Goal: Information Seeking & Learning: Learn about a topic

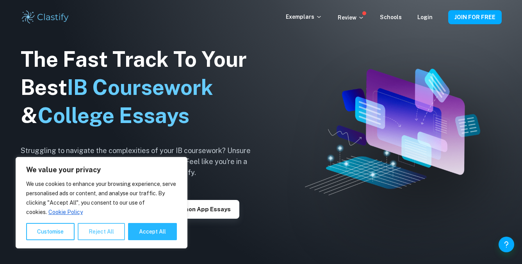
click at [105, 231] on button "Reject All" at bounding box center [101, 231] width 47 height 17
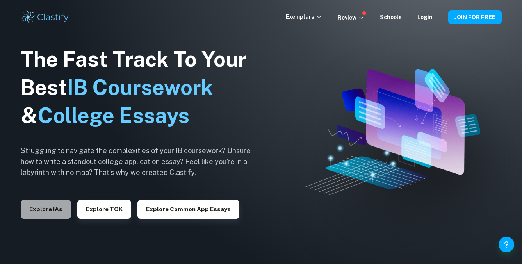
click at [53, 208] on button "Explore IAs" at bounding box center [46, 209] width 50 height 19
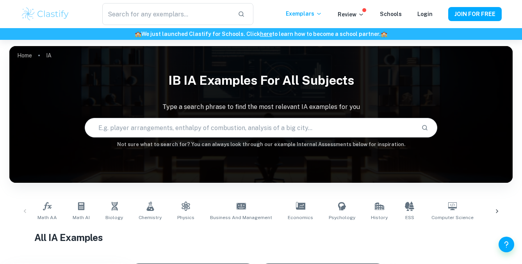
click at [231, 127] on input "text" at bounding box center [249, 128] width 329 height 22
type input "three point percentage height basketball"
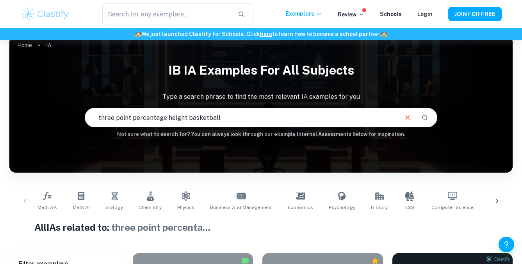
scroll to position [193, 0]
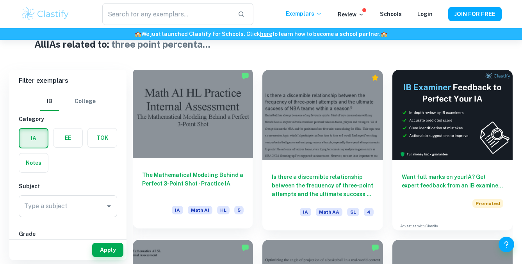
click at [234, 117] on div at bounding box center [193, 113] width 120 height 90
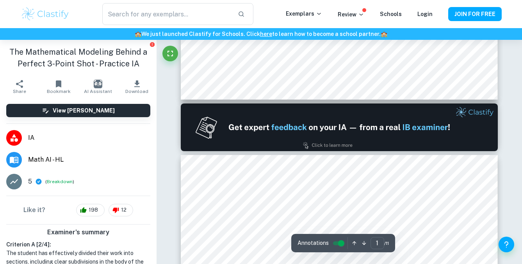
type input "2"
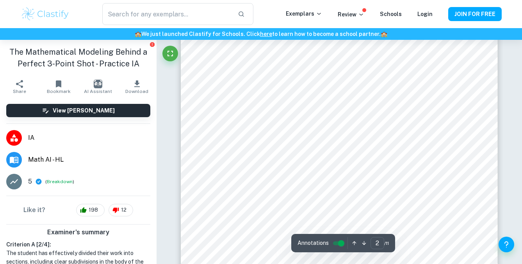
scroll to position [495, 0]
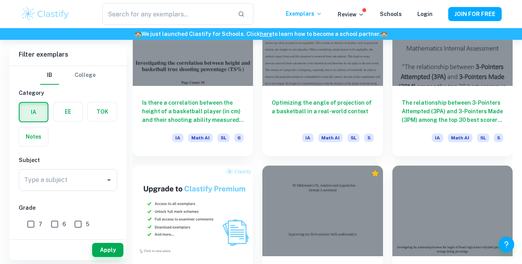
scroll to position [396, 0]
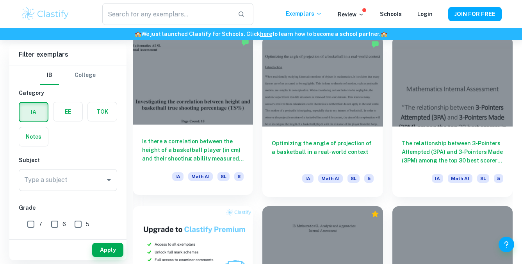
click at [207, 145] on h6 "Is there a correlation between the height of a basketball player (in cm) and th…" at bounding box center [192, 150] width 101 height 26
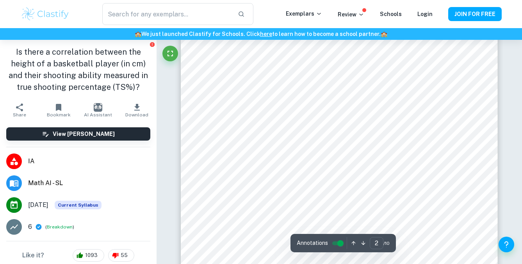
scroll to position [540, 0]
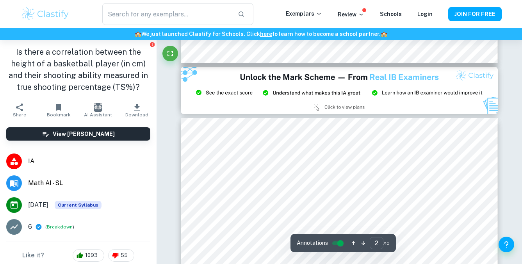
type input "3"
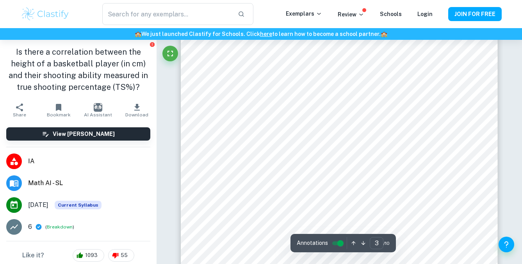
scroll to position [1042, 0]
click at [132, 103] on icon "button" at bounding box center [136, 107] width 9 height 9
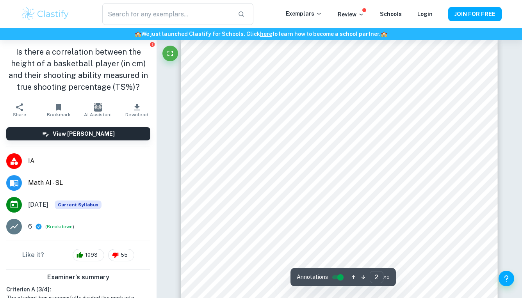
type input "1"
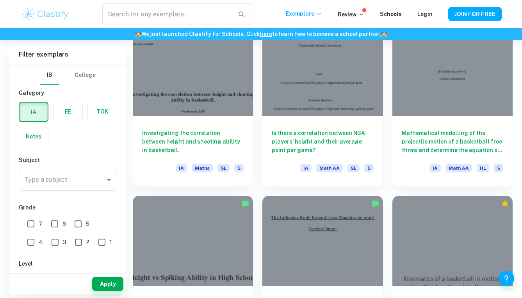
scroll to position [764, 0]
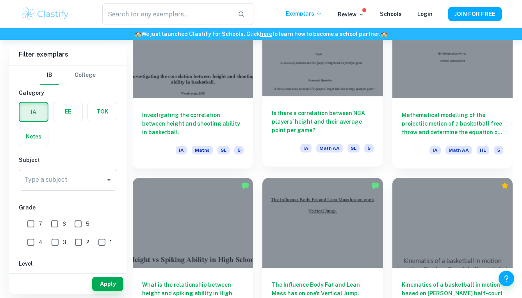
click at [309, 120] on h6 "Is there a correlation between NBA players’ height and their average point per …" at bounding box center [322, 122] width 101 height 26
